Goal: Navigation & Orientation: Find specific page/section

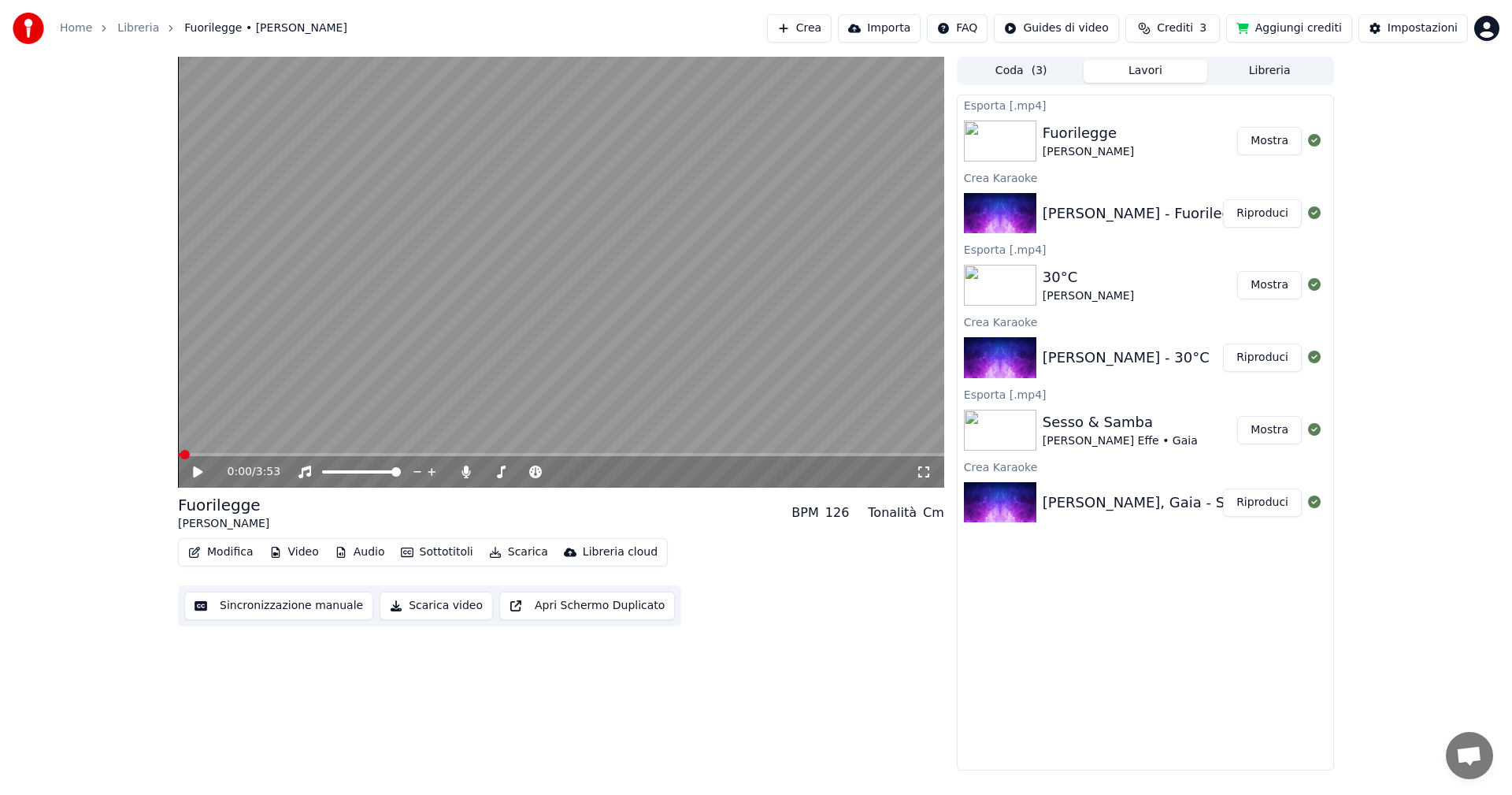
click at [1477, 30] on html "Home Libreria Fuorilegge • Rose Villain Crea Importa FAQ Guides di video Credit…" at bounding box center [756, 398] width 1512 height 795
click at [1366, 174] on span "Esci" at bounding box center [1369, 182] width 22 height 16
